Goal: Task Accomplishment & Management: Manage account settings

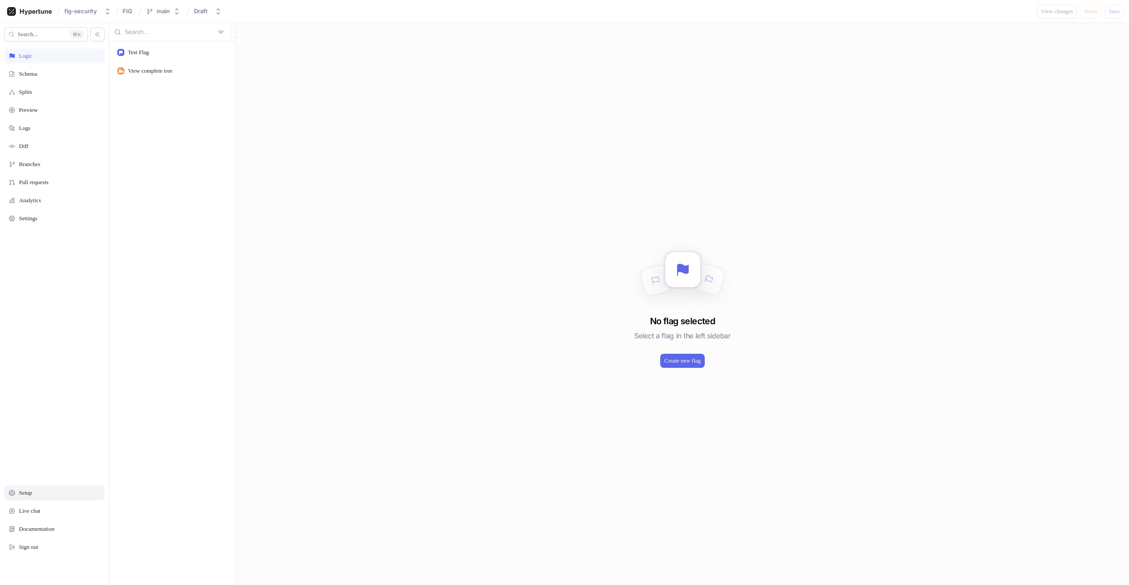
click at [55, 496] on div "Setup" at bounding box center [54, 493] width 92 height 7
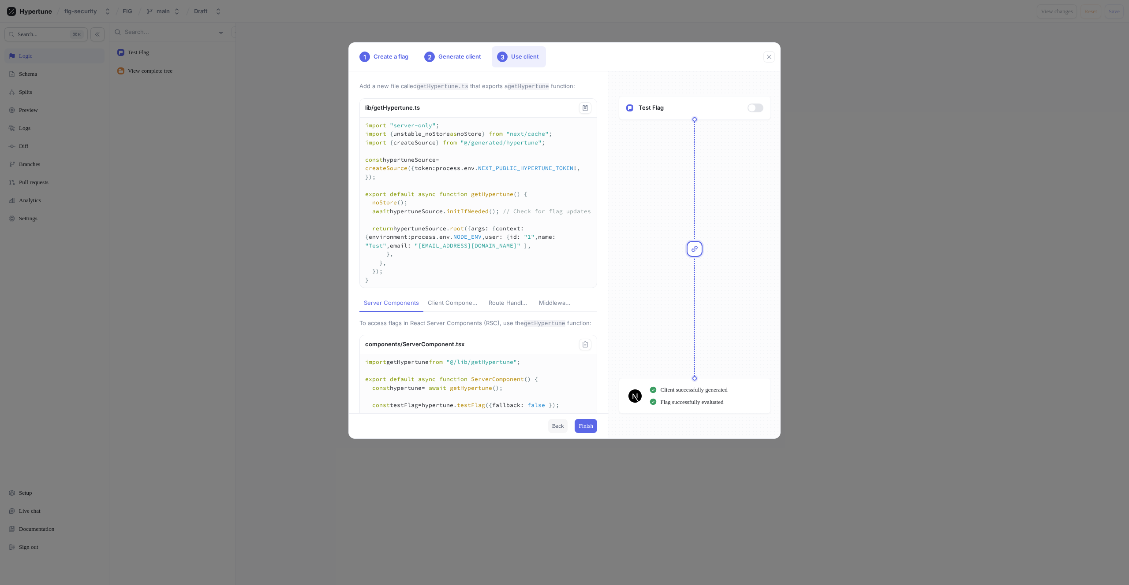
click at [558, 425] on span "Back" at bounding box center [558, 426] width 12 height 5
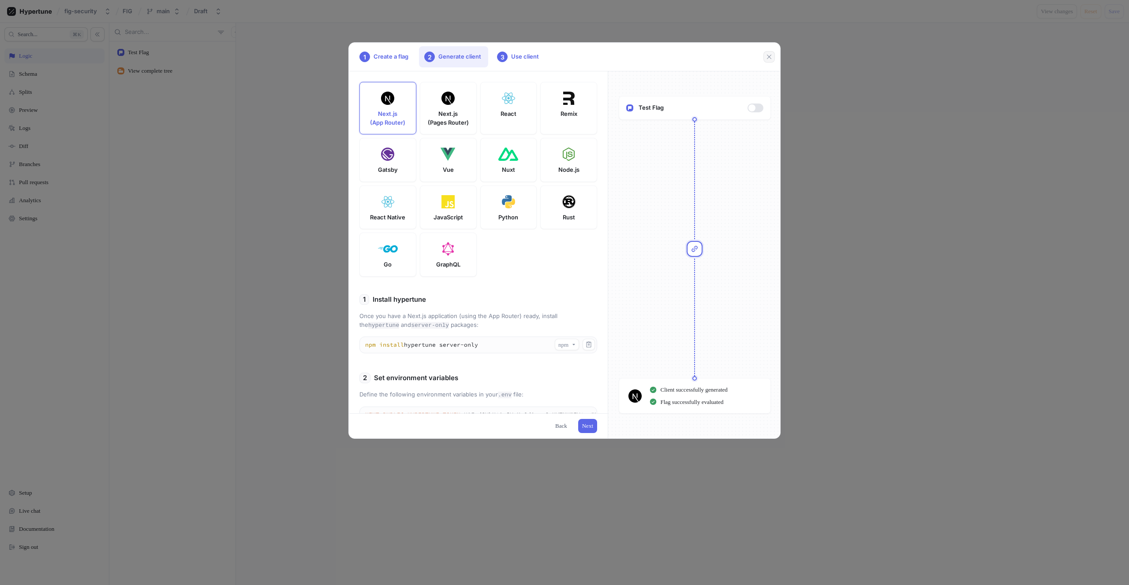
click at [770, 60] on icon "button" at bounding box center [768, 56] width 7 height 7
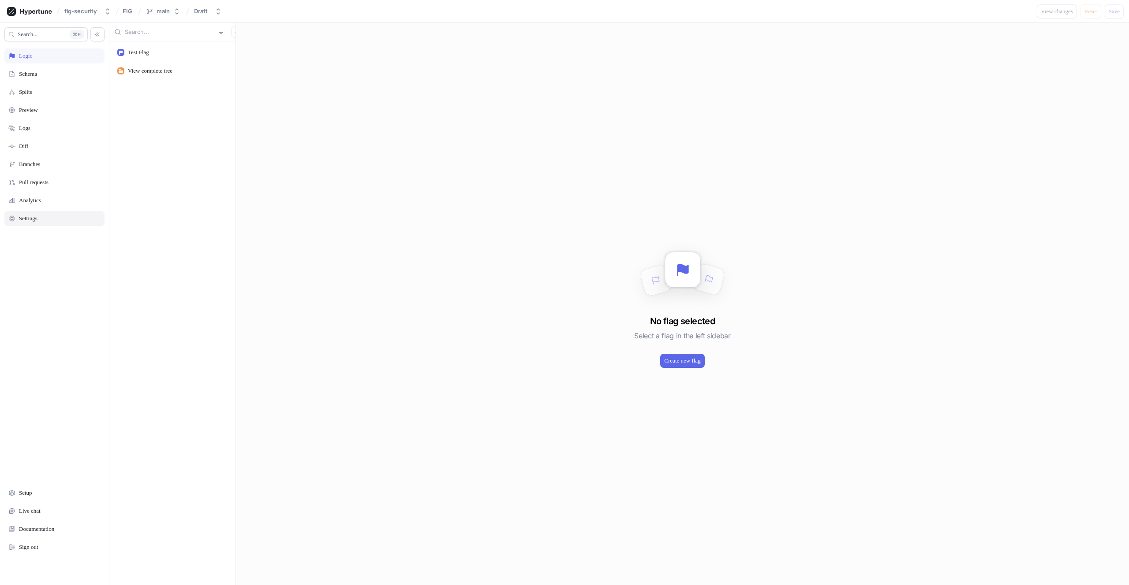
click at [39, 223] on div "Settings" at bounding box center [54, 218] width 100 height 15
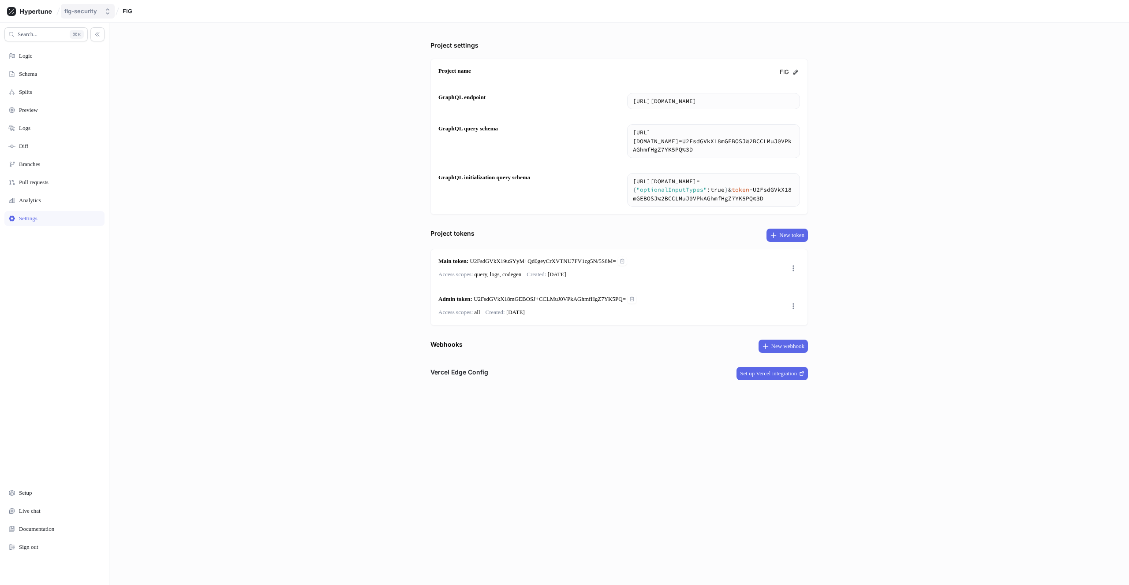
click at [86, 6] on button "fig-security" at bounding box center [88, 11] width 54 height 15
click at [92, 92] on div "Roy Haimof" at bounding box center [113, 88] width 92 height 9
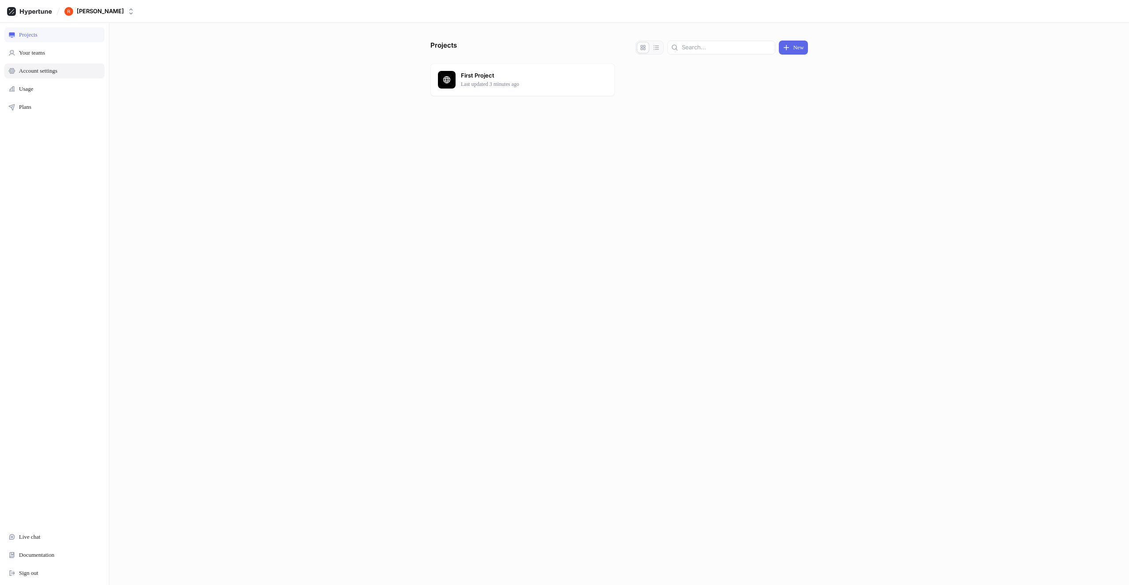
click at [78, 66] on div "Account settings" at bounding box center [54, 70] width 100 height 15
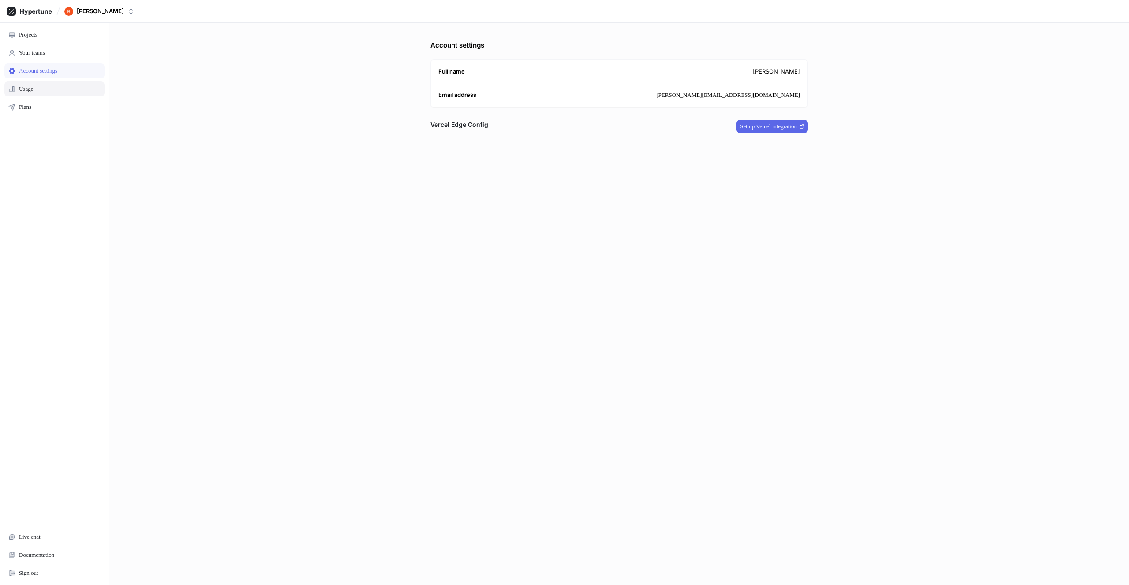
click at [41, 87] on div "Usage" at bounding box center [54, 89] width 92 height 7
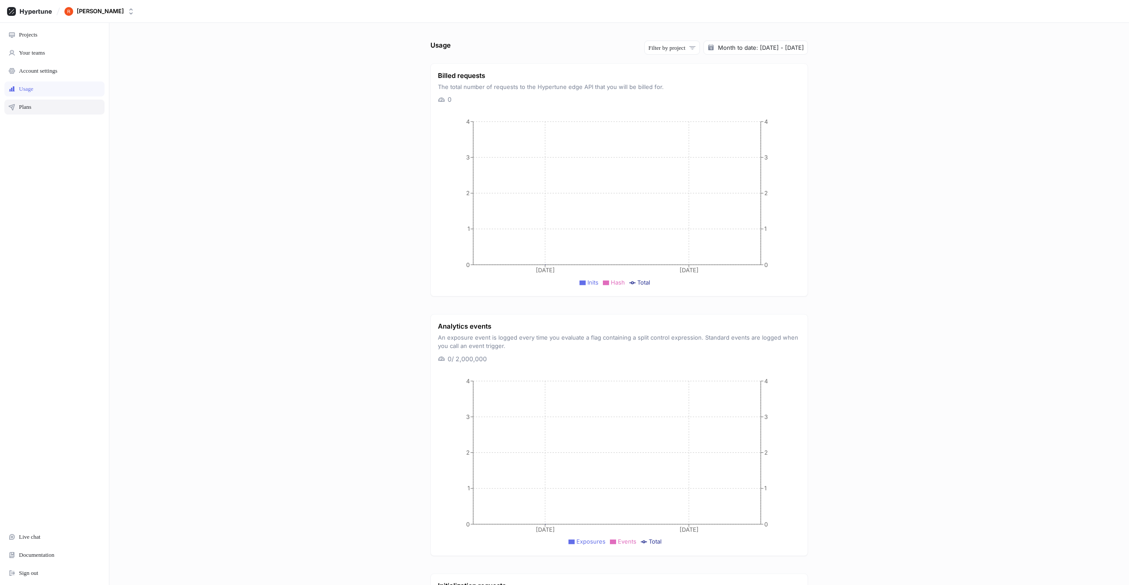
click at [39, 102] on div "Plans" at bounding box center [54, 107] width 100 height 15
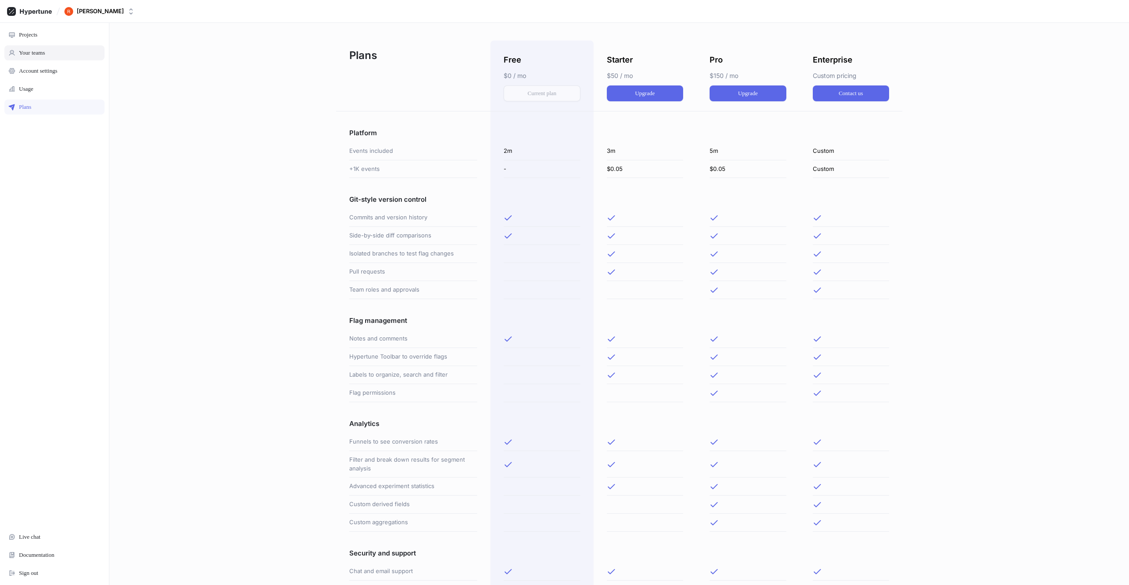
click at [31, 49] on div "Your teams" at bounding box center [32, 52] width 26 height 7
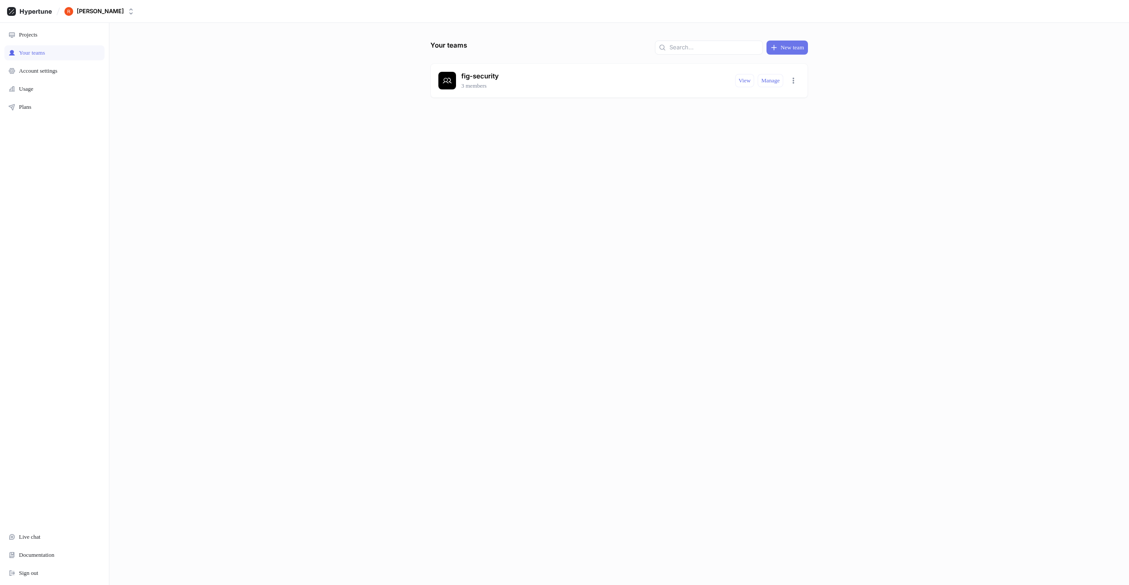
click at [800, 45] on span "New team" at bounding box center [791, 47] width 23 height 5
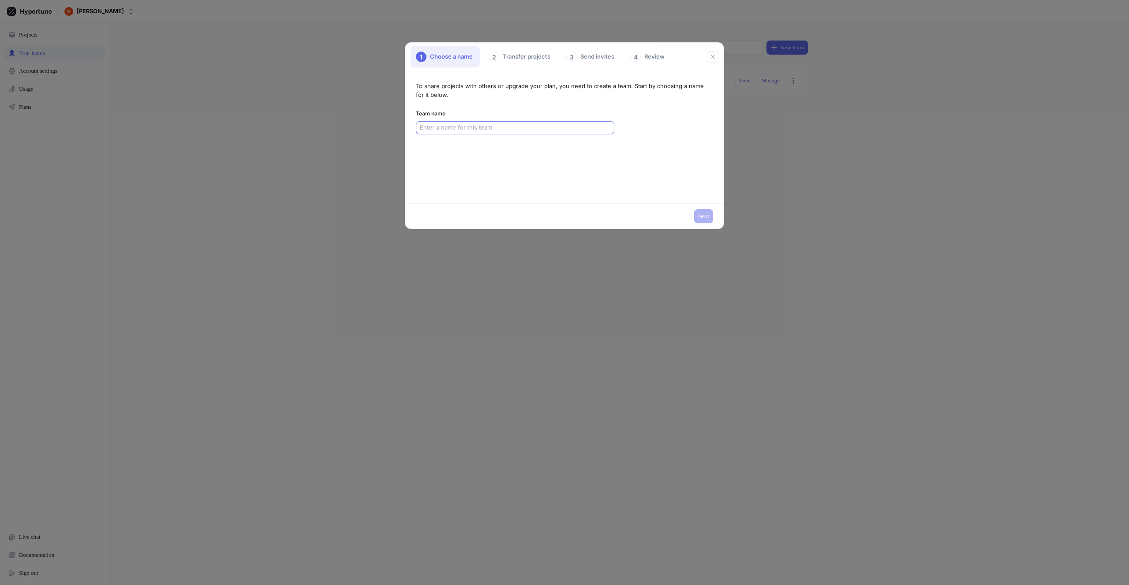
click at [497, 125] on input "text" at bounding box center [515, 127] width 190 height 9
click at [708, 55] on button "button" at bounding box center [712, 56] width 11 height 11
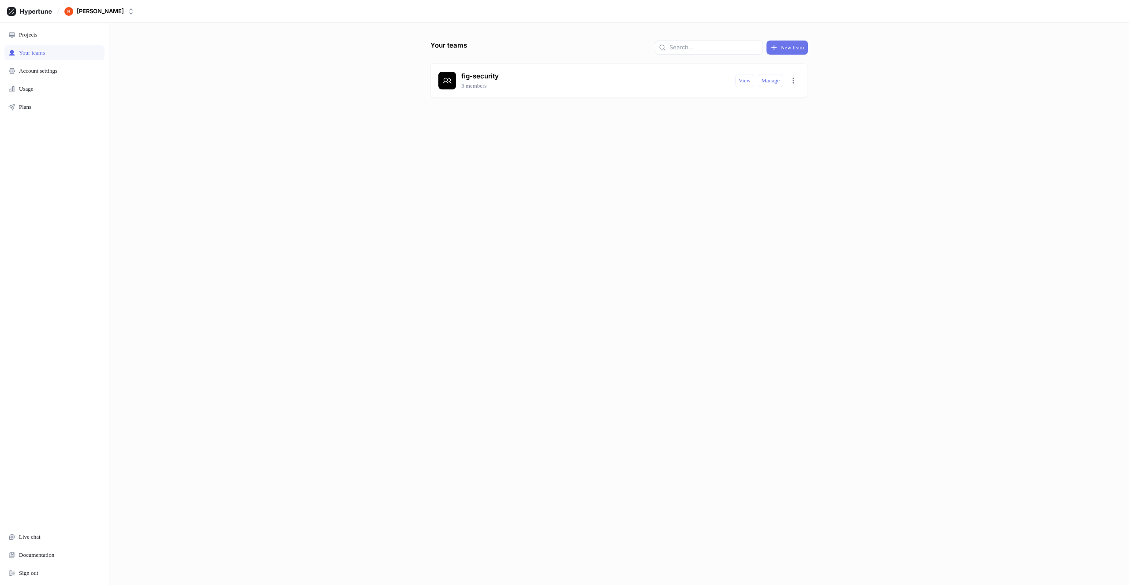
click at [797, 45] on span "New team" at bounding box center [791, 47] width 23 height 5
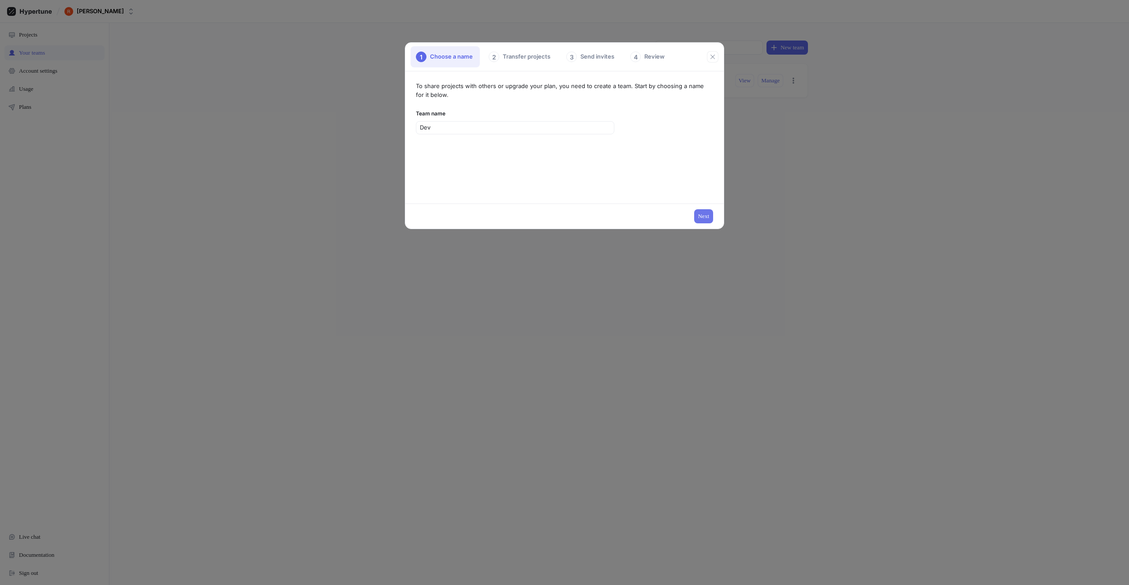
type input "Dev"
click at [699, 216] on span "Next" at bounding box center [703, 216] width 11 height 5
click at [481, 111] on button "Select a project" at bounding box center [515, 108] width 198 height 15
click at [474, 141] on div "First Project" at bounding box center [513, 143] width 183 height 7
click at [702, 216] on span "Next" at bounding box center [703, 216] width 11 height 5
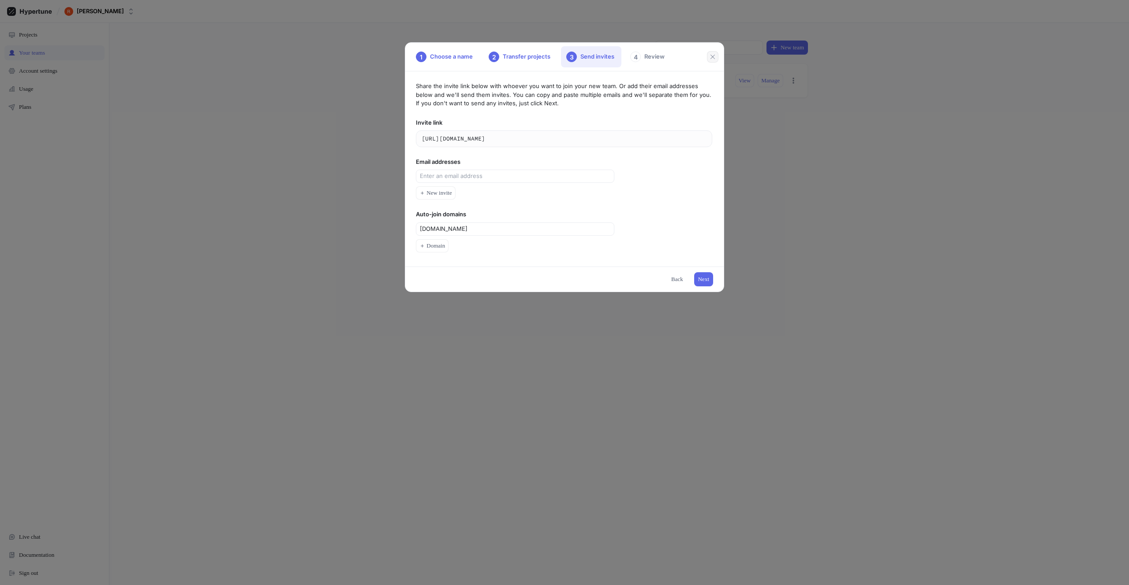
click at [714, 60] on button "button" at bounding box center [712, 56] width 11 height 11
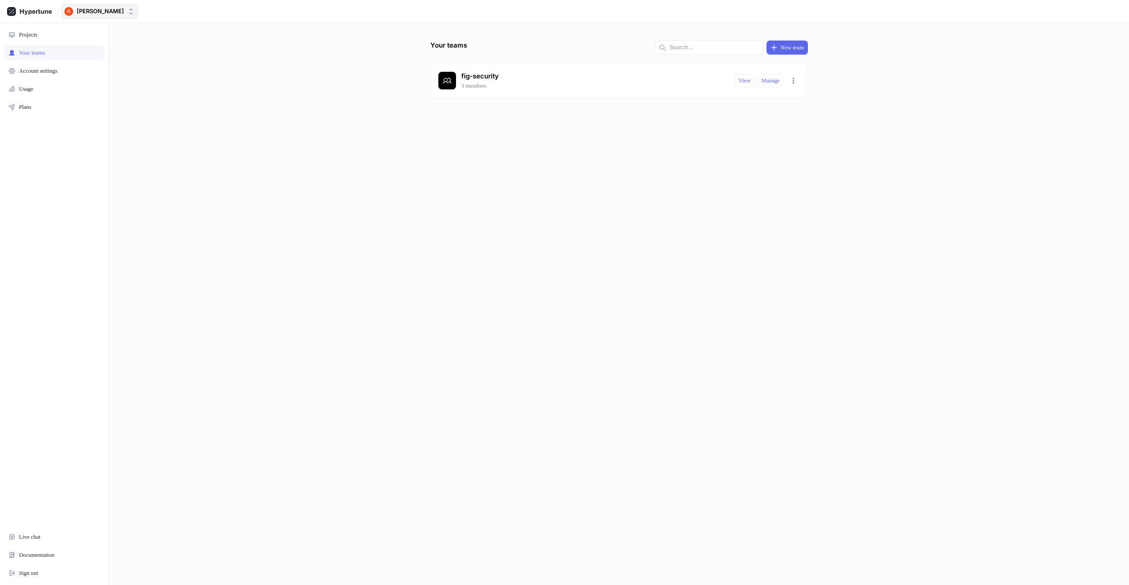
click at [122, 13] on button "Roy Haimof" at bounding box center [99, 12] width 77 height 16
click at [110, 60] on span "fig-security" at bounding box center [119, 61] width 80 height 7
click at [43, 36] on div "Projects" at bounding box center [54, 34] width 92 height 7
click at [518, 73] on p "FIG" at bounding box center [525, 75] width 128 height 9
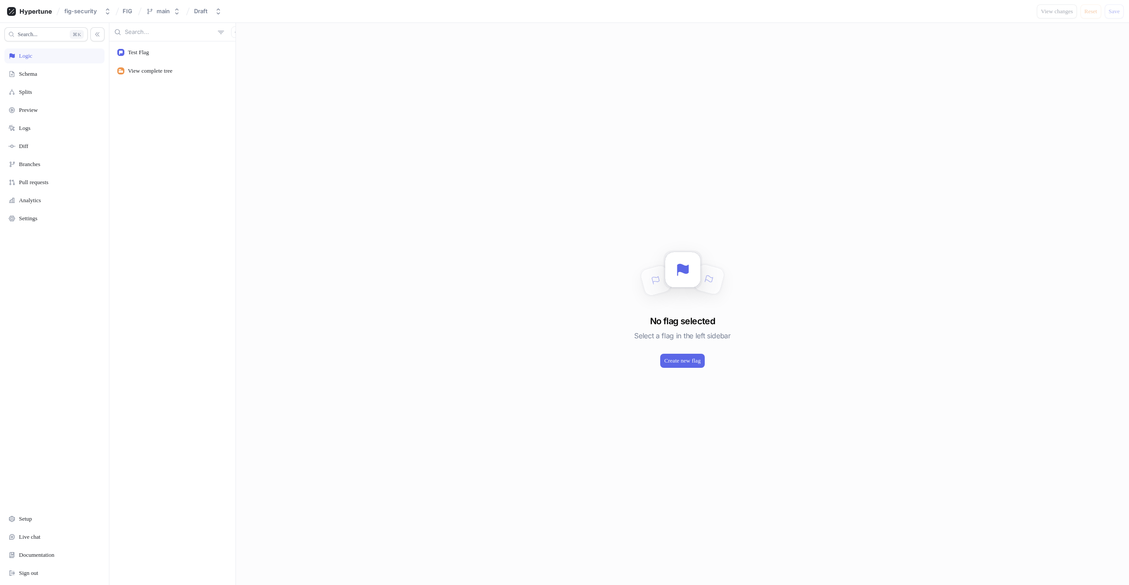
click at [119, 9] on div "fig-security FIG main Draft View changes Reset Save" at bounding box center [564, 11] width 1129 height 23
click at [121, 9] on div "FIG" at bounding box center [128, 11] width 15 height 9
click at [164, 11] on div "main" at bounding box center [163, 10] width 13 height 7
click at [160, 192] on div "Test Flag View complete tree" at bounding box center [172, 313] width 126 height 544
click at [36, 205] on div "Analytics" at bounding box center [54, 200] width 100 height 15
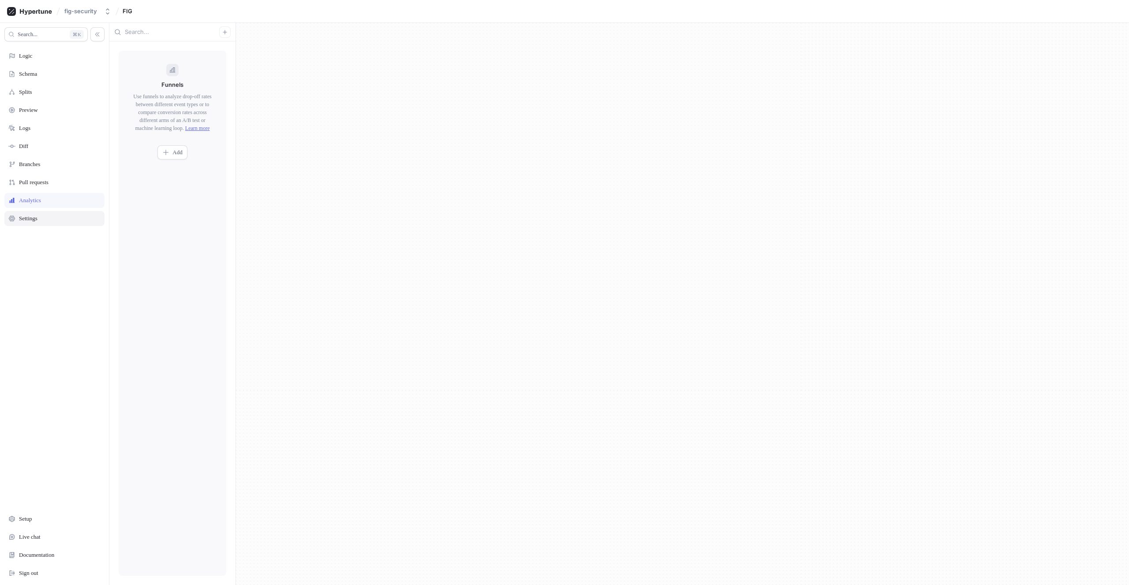
click at [35, 212] on div "Settings" at bounding box center [54, 218] width 100 height 15
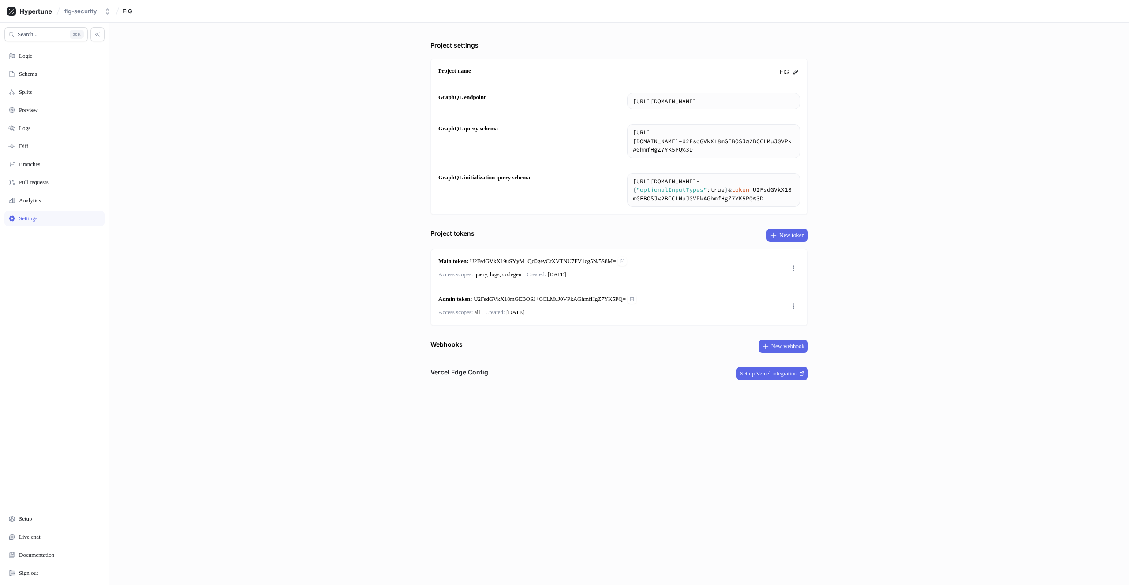
click at [44, 215] on div "Settings" at bounding box center [54, 218] width 92 height 7
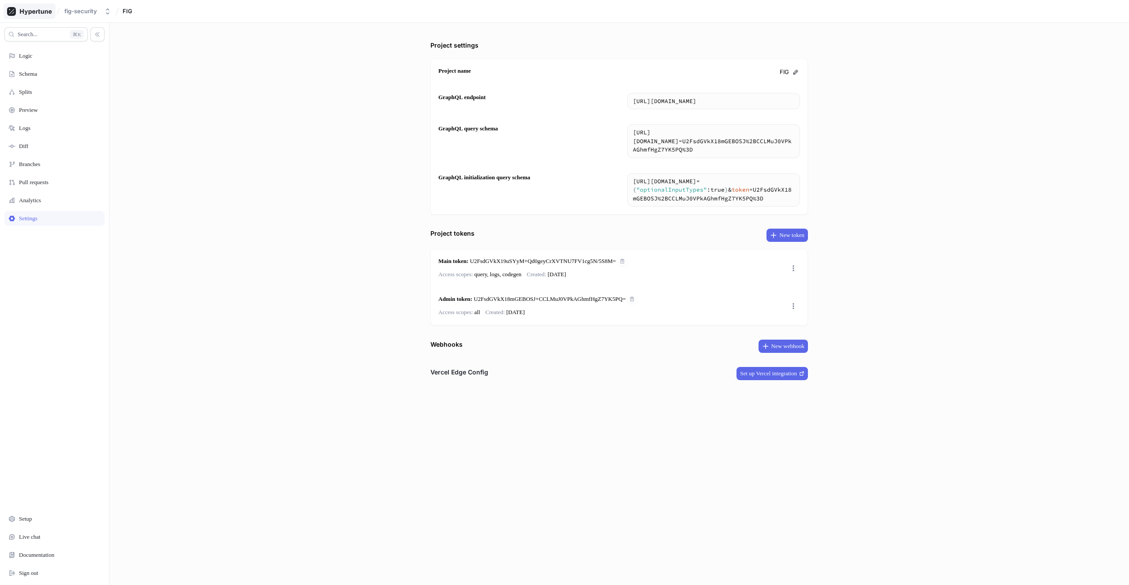
click at [50, 21] on div "fig-security FIG" at bounding box center [564, 11] width 1129 height 23
click at [47, 15] on icon at bounding box center [29, 11] width 45 height 9
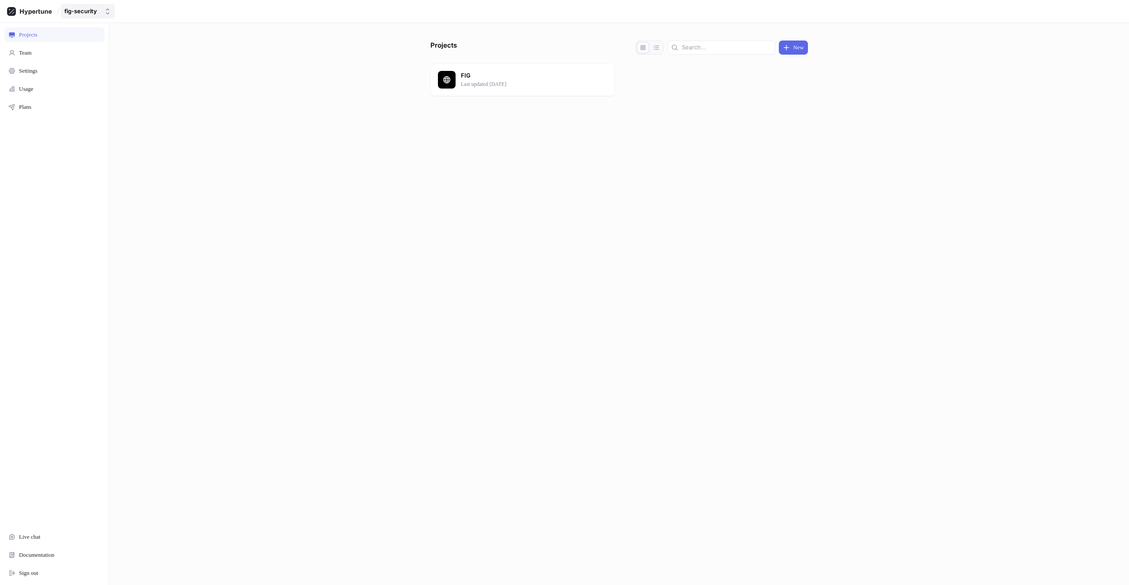
click at [90, 15] on div "fig-security" at bounding box center [80, 10] width 33 height 7
click at [92, 60] on span "fig-security" at bounding box center [116, 60] width 75 height 7
click at [24, 58] on div "Team" at bounding box center [54, 52] width 100 height 15
click at [912, 231] on div "Team members Invite Invite link Artur A artur@fig.security Suren Avagyan suren@…" at bounding box center [618, 304] width 1019 height 563
click at [93, 13] on div "fig-security" at bounding box center [80, 10] width 33 height 7
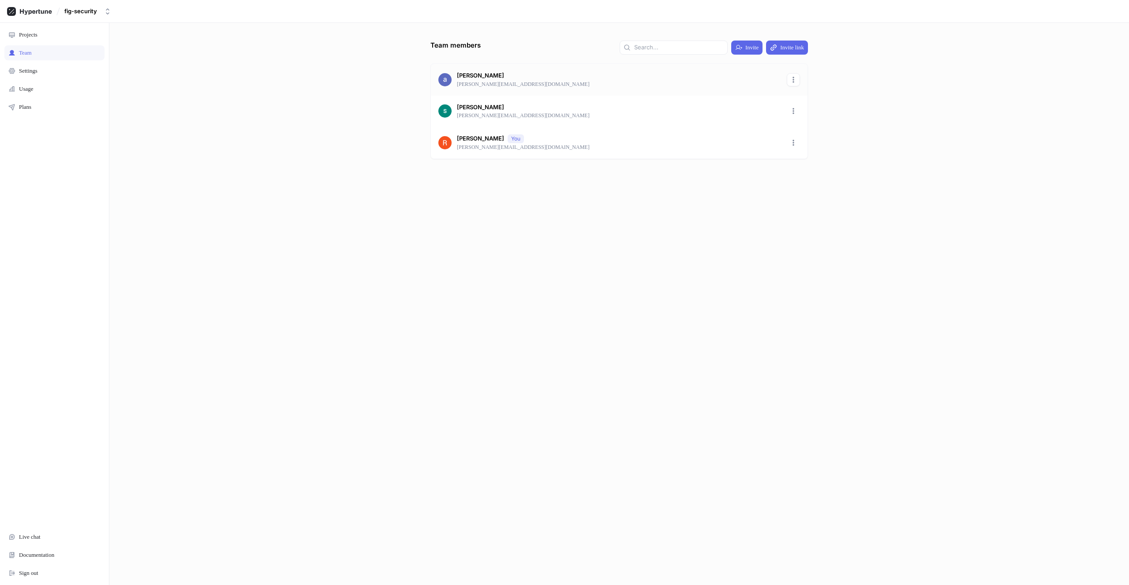
click at [796, 76] on icon "button" at bounding box center [793, 79] width 7 height 7
click at [789, 200] on div "Team members Invite Invite link Artur A artur@fig.security Suren Avagyan suren@…" at bounding box center [619, 313] width 384 height 545
click at [55, 68] on div "Settings" at bounding box center [54, 70] width 92 height 7
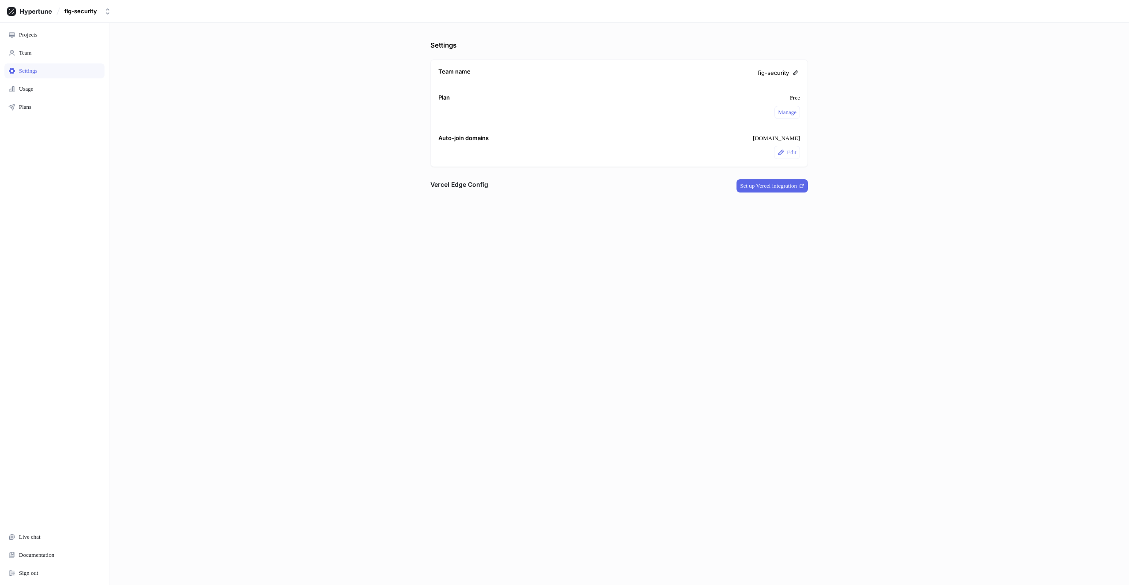
click at [804, 269] on div "Settings Team name fig-security Plan Free Manage Auto-join domains fig.security…" at bounding box center [619, 313] width 384 height 545
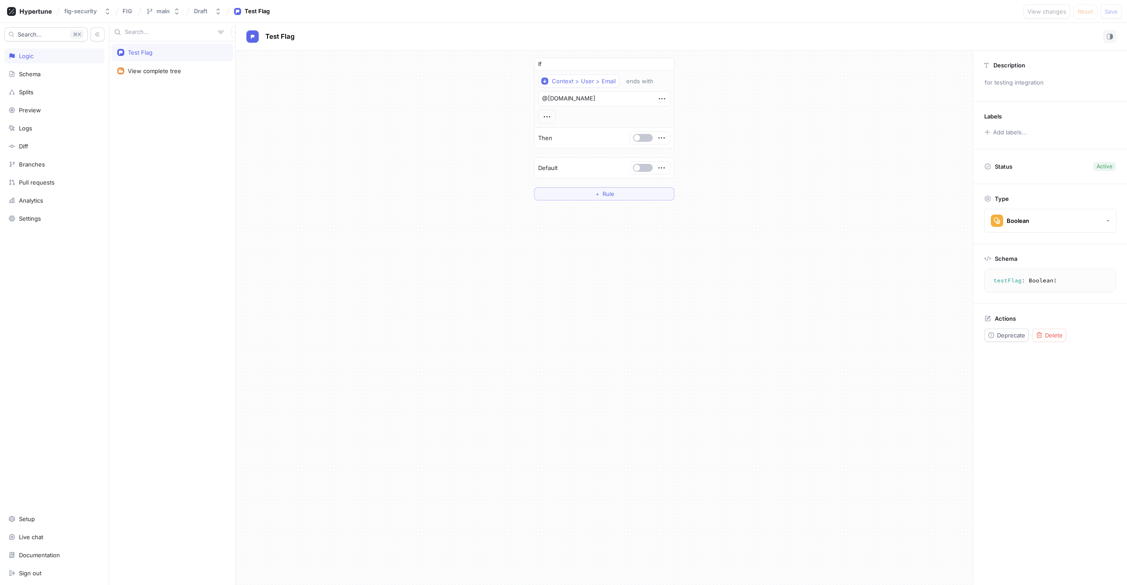
type textarea "x"
click at [127, 321] on div "Test Flag View complete tree" at bounding box center [172, 313] width 126 height 544
click at [426, 258] on div "If Context > User > Email ends with @example.com Then Default ＋ Rule" at bounding box center [605, 318] width 738 height 535
click at [187, 230] on div "Test Flag View complete tree" at bounding box center [172, 313] width 126 height 544
click at [28, 12] on icon at bounding box center [29, 11] width 45 height 9
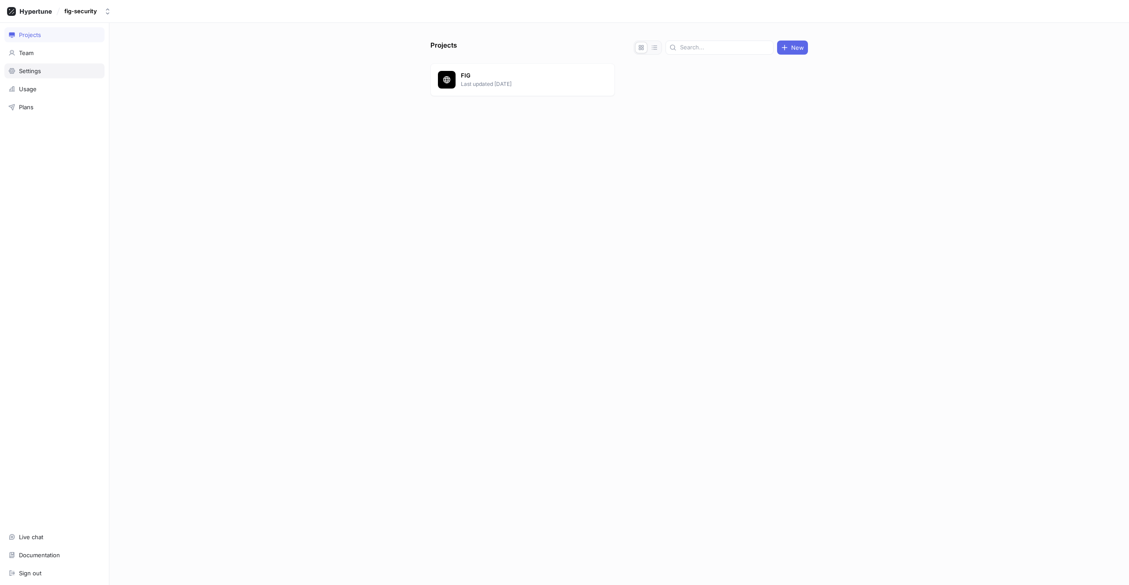
click at [34, 75] on div "Settings" at bounding box center [54, 70] width 100 height 15
click at [84, 554] on div "Documentation" at bounding box center [54, 555] width 92 height 7
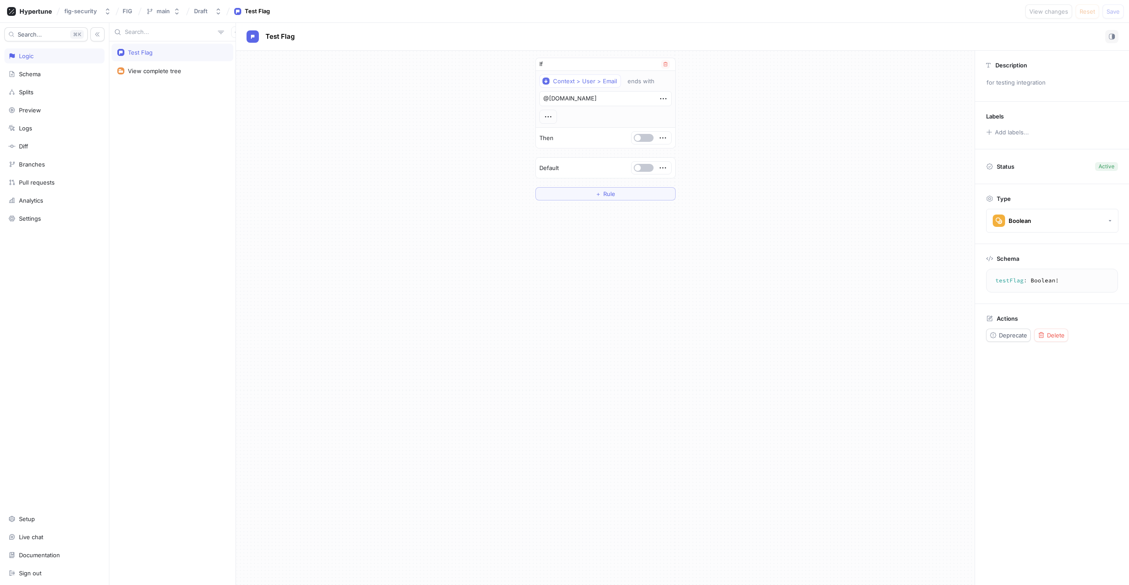
type textarea "x"
